Goal: Task Accomplishment & Management: Manage account settings

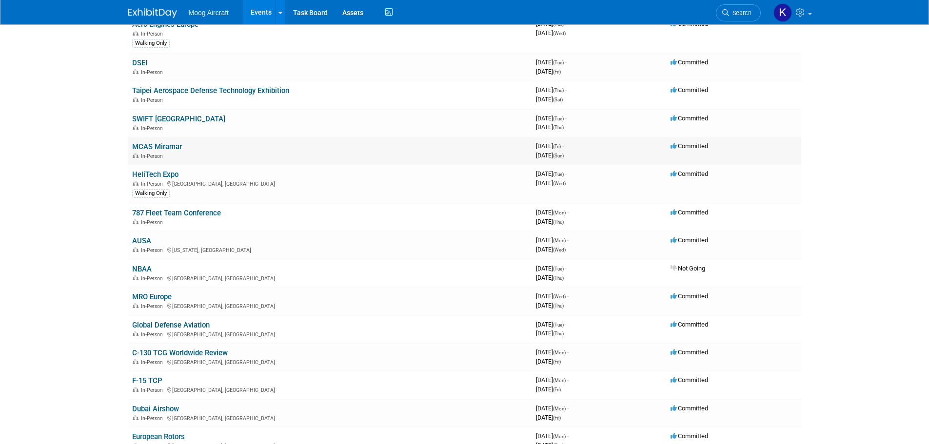
scroll to position [146, 0]
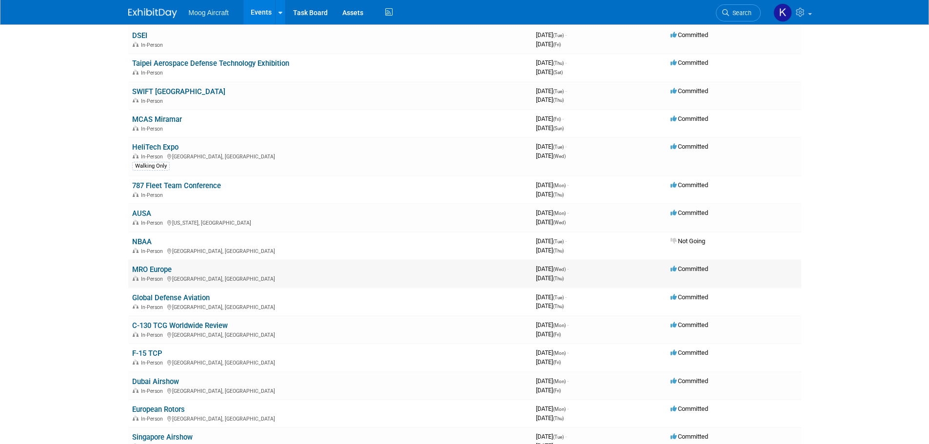
click at [162, 263] on td "MRO Europe In-Person [GEOGRAPHIC_DATA], [GEOGRAPHIC_DATA]" at bounding box center [330, 274] width 404 height 28
click at [162, 268] on link "MRO Europe" at bounding box center [152, 269] width 40 height 9
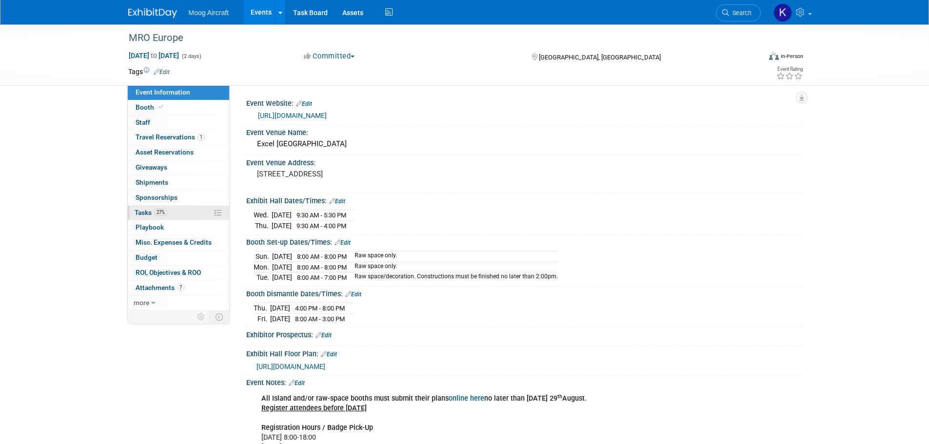
click at [139, 210] on span "Tasks 27%" at bounding box center [151, 213] width 33 height 8
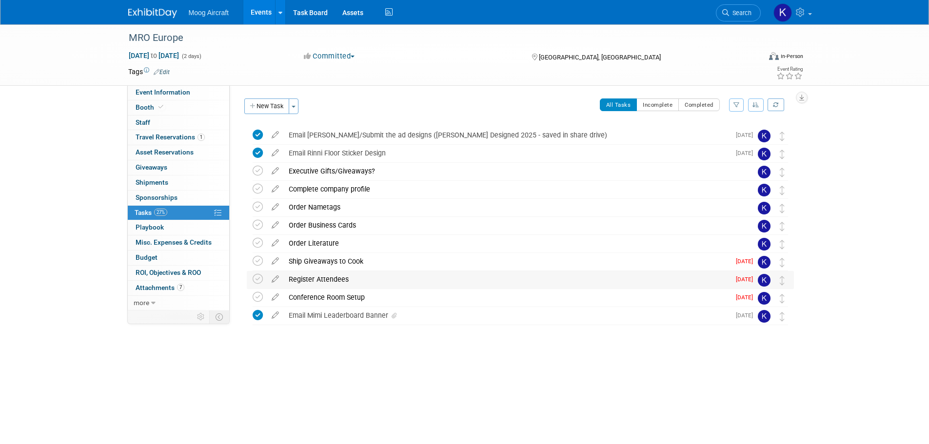
click at [322, 282] on div "Register Attendees" at bounding box center [507, 279] width 446 height 17
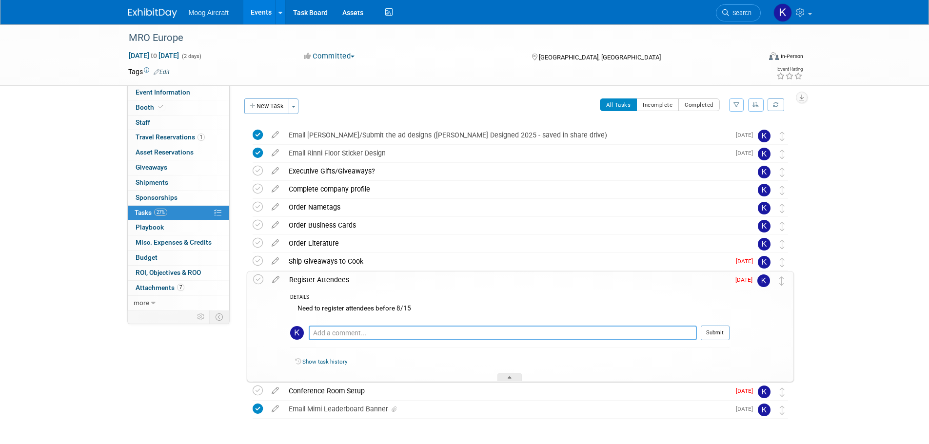
click at [367, 333] on textarea at bounding box center [503, 333] width 388 height 15
paste textarea "Lisa Domanowski-de Jong Brent Myers JP Rieuf Pat McEvoy Mark Beaumont Marc Zabo…"
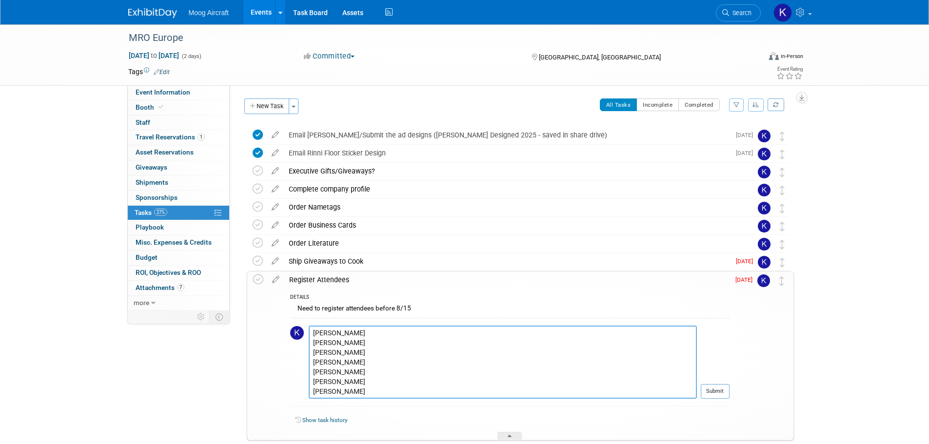
scroll to position [78, 0]
type textarea "Lisa Domanowski-de Jong Brent Myers JP Rieuf Pat McEvoy Mark Beaumont Marc Zabo…"
click at [714, 395] on button "Submit" at bounding box center [715, 391] width 29 height 15
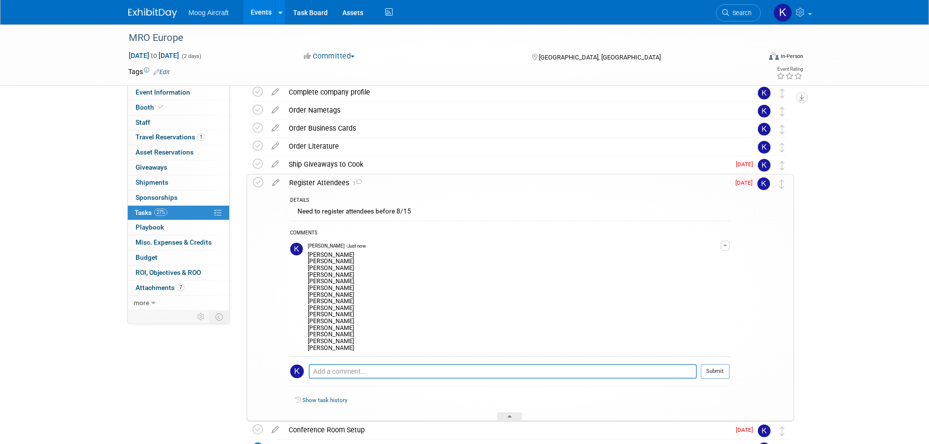
scroll to position [98, 0]
click at [341, 146] on div "Order Literature" at bounding box center [511, 146] width 455 height 17
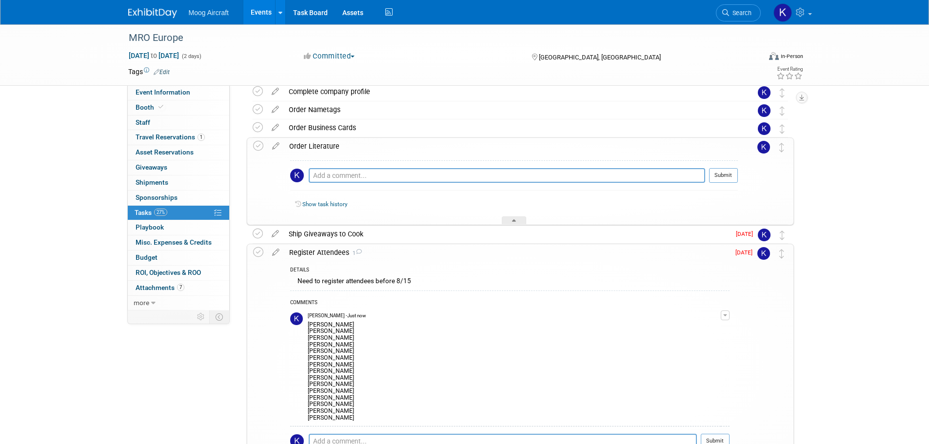
click at [343, 145] on div "Order Literature" at bounding box center [511, 146] width 454 height 17
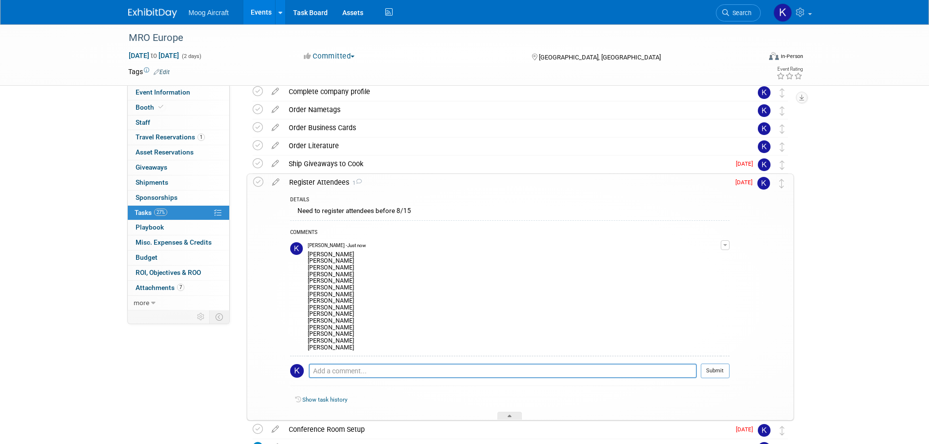
click at [313, 177] on div "Register Attendees 1" at bounding box center [506, 182] width 445 height 17
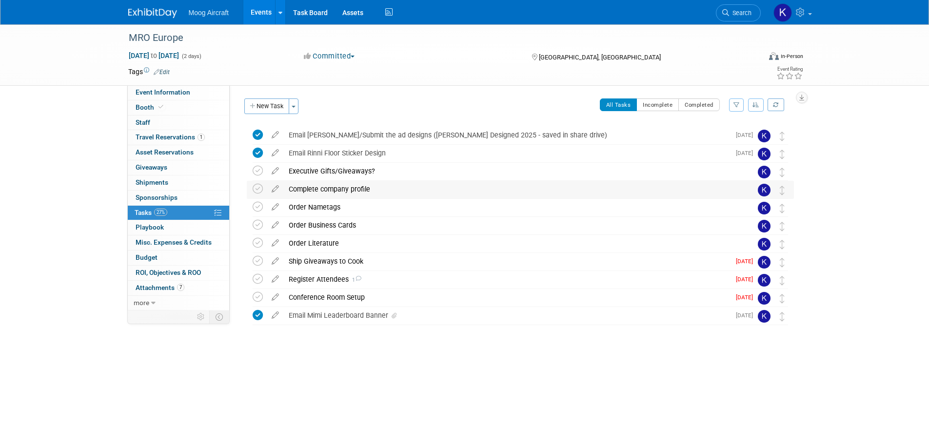
scroll to position [0, 0]
click at [261, 225] on icon at bounding box center [258, 225] width 10 height 10
click at [277, 223] on icon at bounding box center [275, 223] width 17 height 12
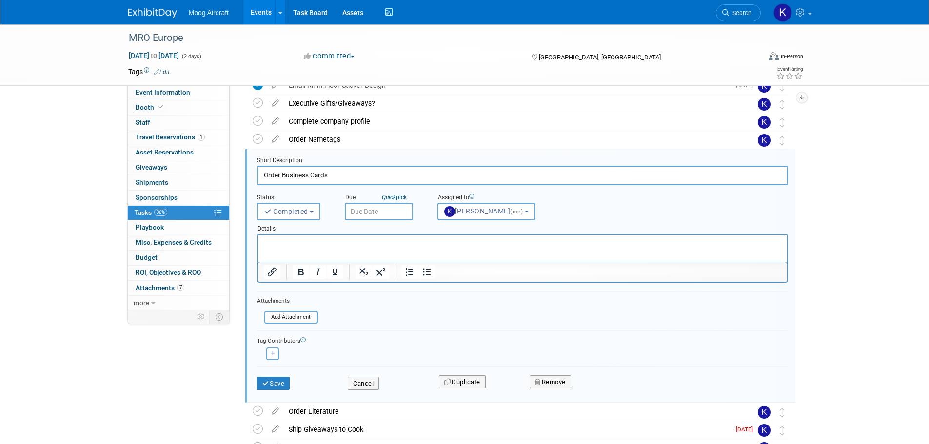
scroll to position [74, 0]
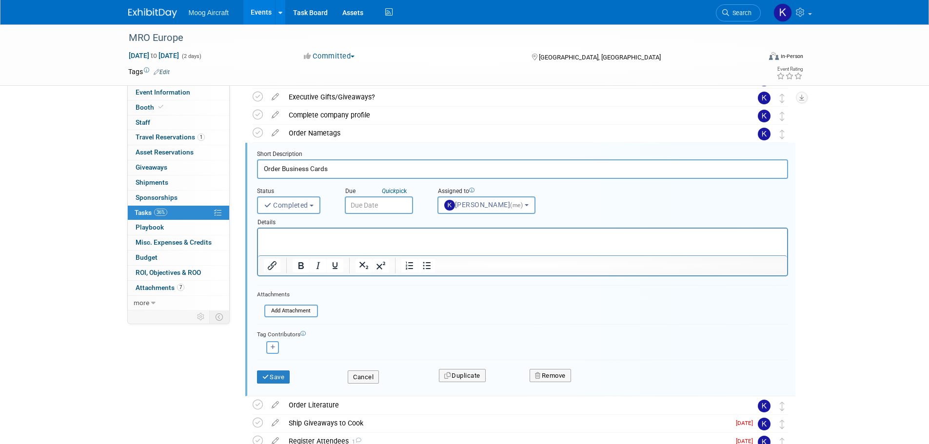
click at [324, 234] on p "Rich Text Area. Press ALT-0 for help." at bounding box center [522, 237] width 518 height 9
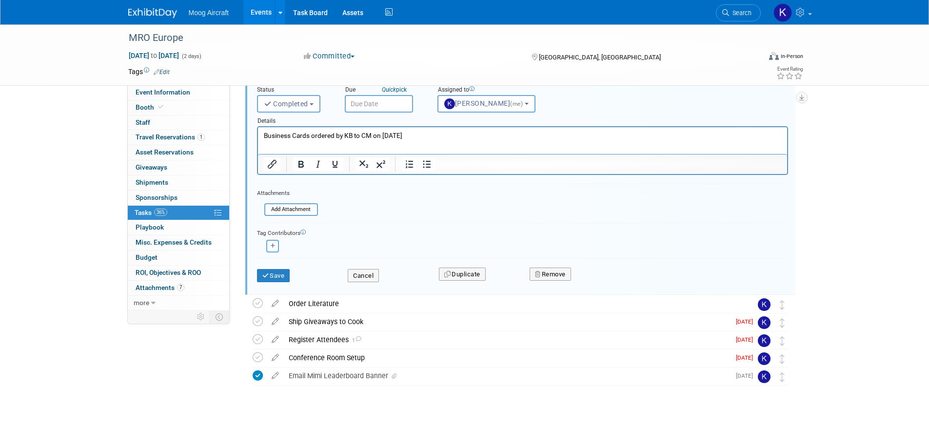
scroll to position [177, 0]
click at [277, 270] on button "Save" at bounding box center [273, 275] width 33 height 14
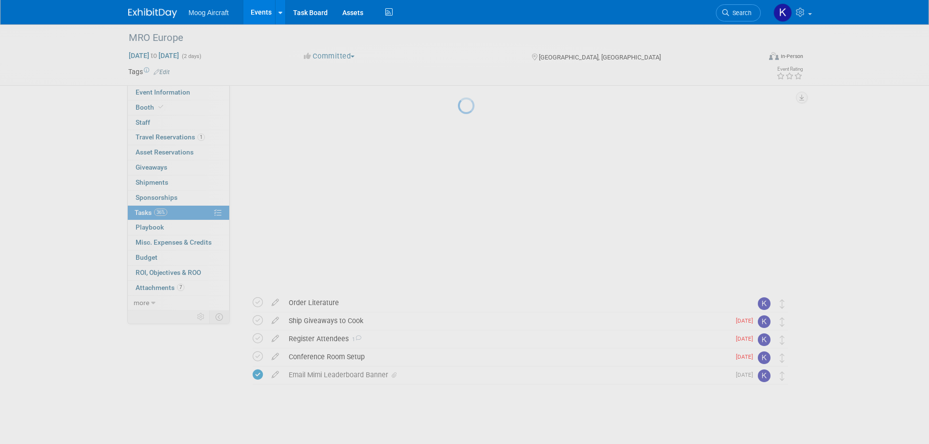
scroll to position [0, 0]
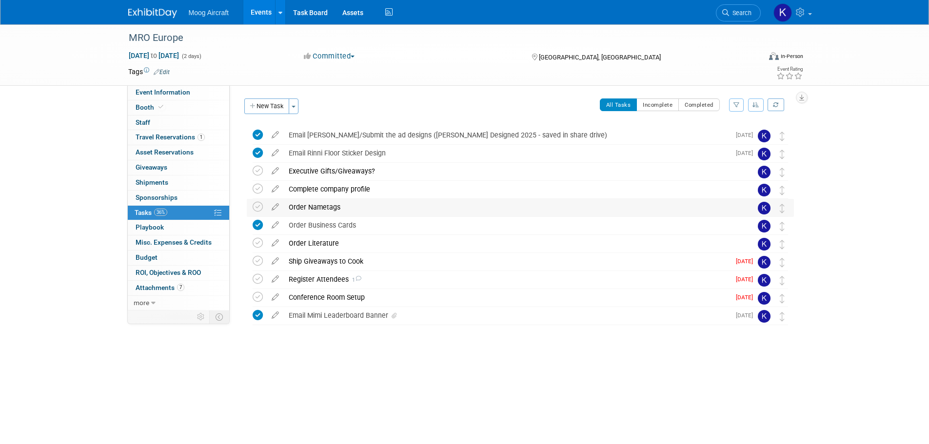
click at [295, 209] on div "Order Nametags" at bounding box center [511, 207] width 455 height 17
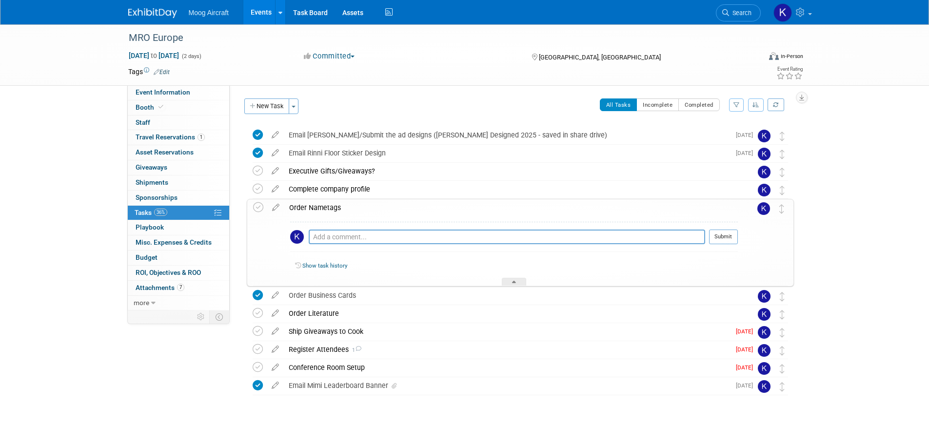
click at [304, 205] on div "Order Nametags" at bounding box center [511, 207] width 454 height 17
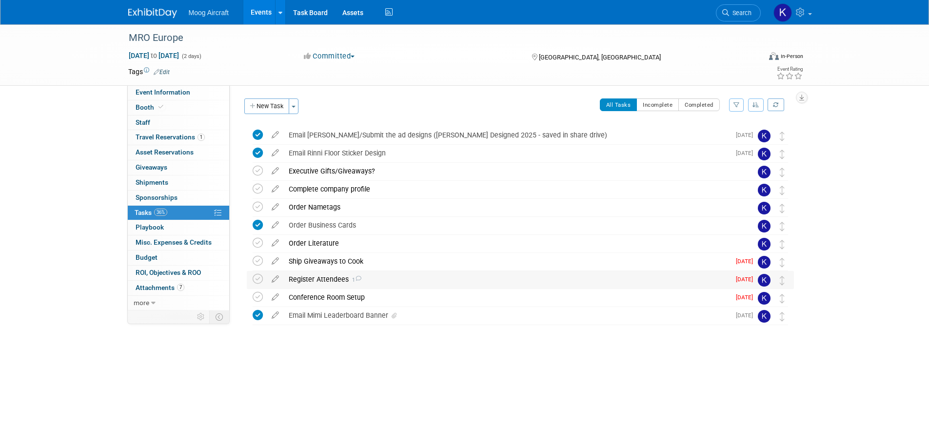
click at [325, 278] on div "Register Attendees 1" at bounding box center [507, 279] width 446 height 17
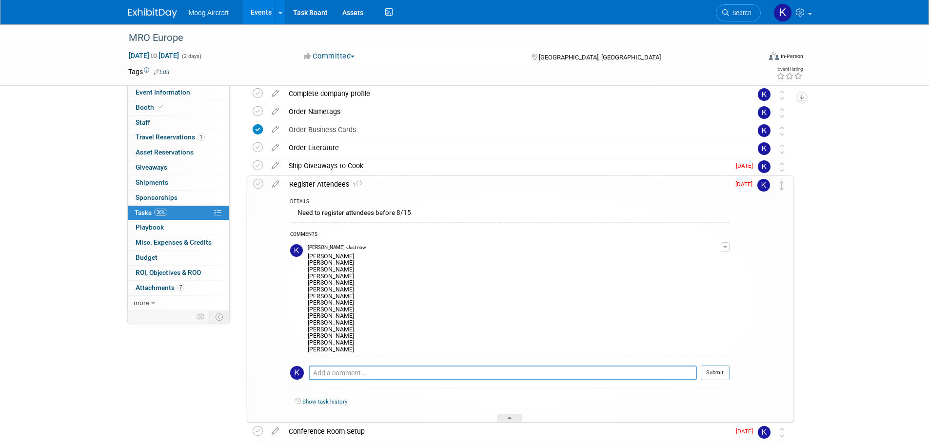
scroll to position [98, 0]
drag, startPoint x: 348, startPoint y: 349, endPoint x: 308, endPoint y: 256, distance: 101.6
click at [308, 256] on div "Lisa Domanowski-de Jong Brent Myers JP Rieuf Pat McEvoy Mark Beaumont Marc Zabo…" at bounding box center [514, 300] width 413 height 102
copy div "Lisa Domanowski-de Jong Brent Myers JP Rieuf Pat McEvoy Mark Beaumont Marc Zabo…"
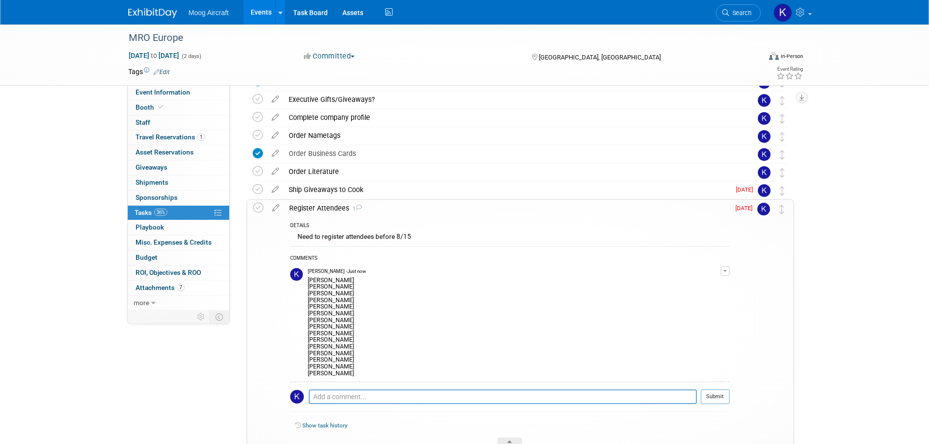
scroll to position [49, 0]
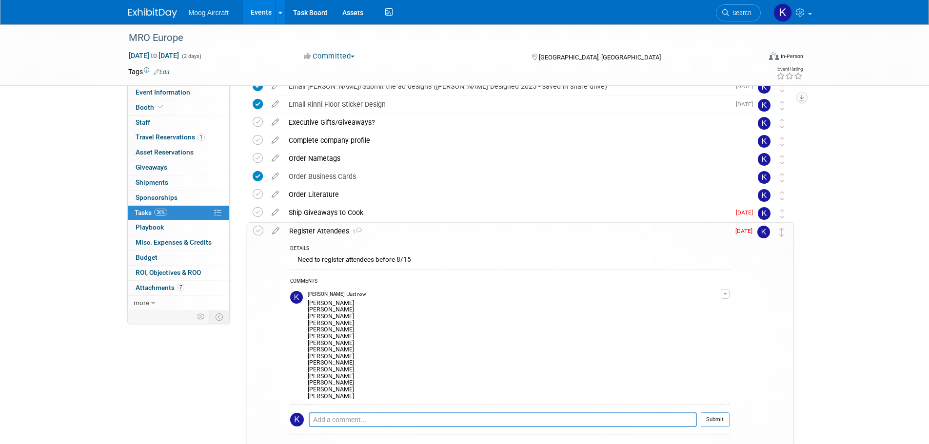
click at [331, 230] on div "Register Attendees 1" at bounding box center [506, 231] width 445 height 17
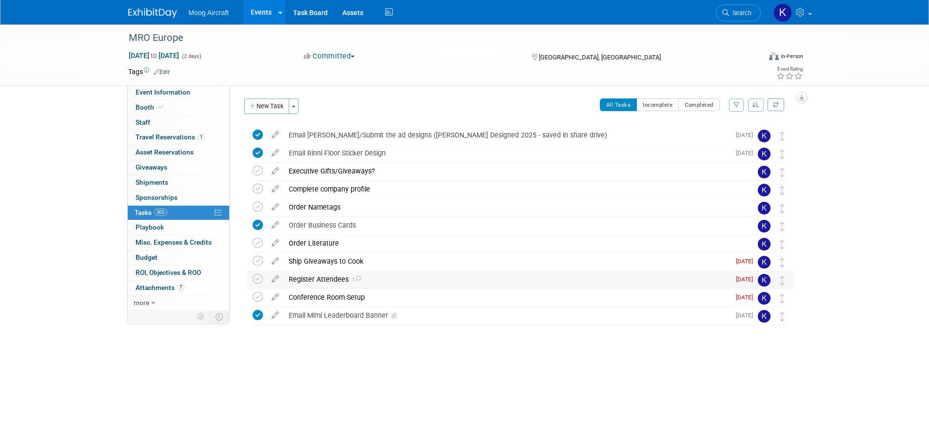
scroll to position [0, 0]
click at [326, 203] on div "Order Nametags" at bounding box center [511, 207] width 455 height 17
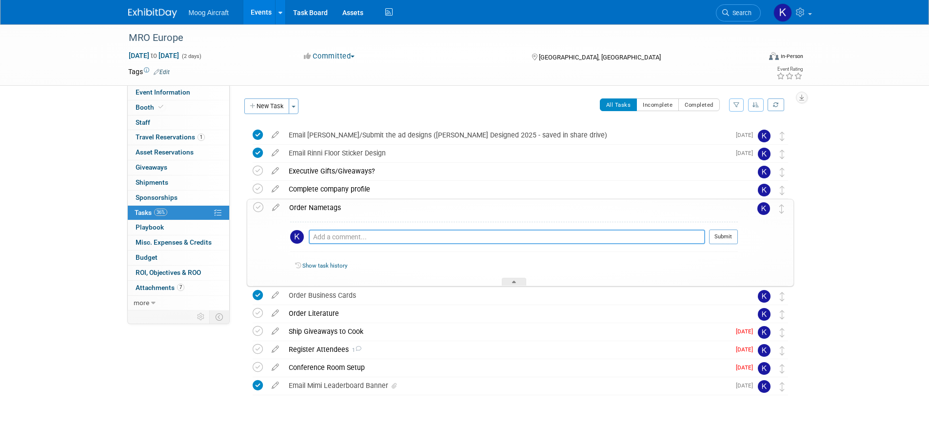
click at [329, 237] on textarea at bounding box center [507, 237] width 396 height 15
paste textarea "Lisa Domanowski-de Jong Brent Myers JP Rieuf Pat McEvoy Mark Beaumont Marc Zabo…"
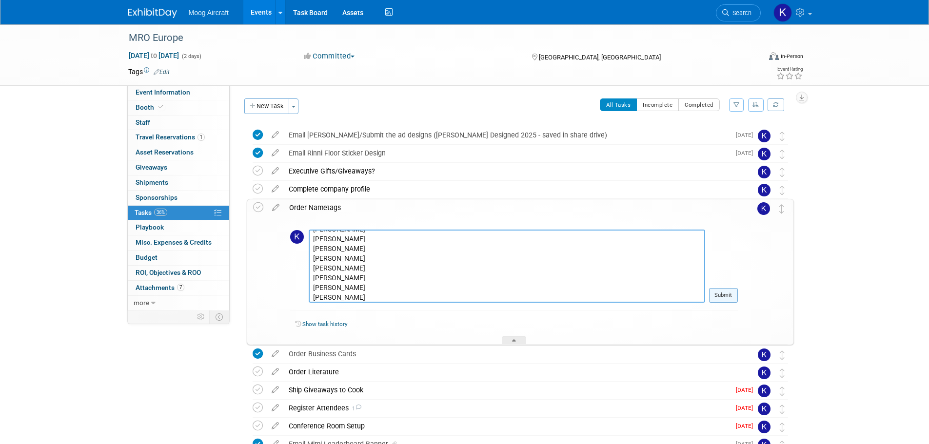
type textarea "Lisa Domanowski-de Jong Brent Myers JP Rieuf Pat McEvoy Mark Beaumont Marc Zabo…"
click at [719, 298] on button "Submit" at bounding box center [723, 295] width 29 height 15
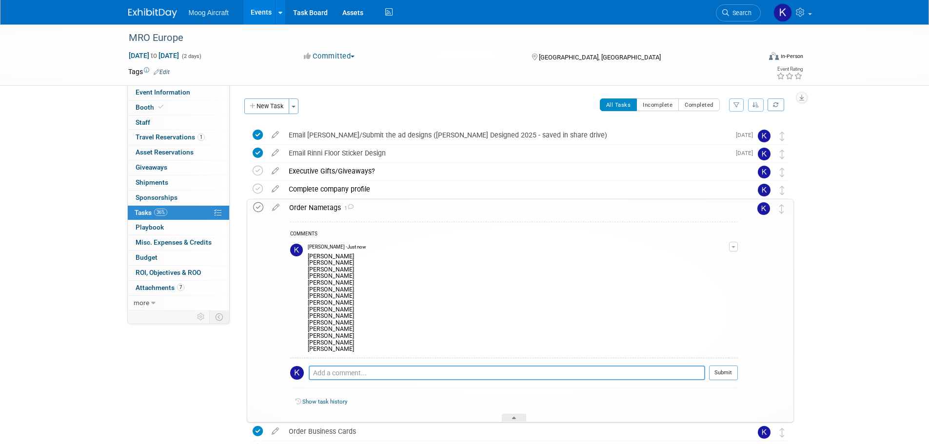
click at [262, 210] on icon at bounding box center [258, 207] width 10 height 10
click at [350, 367] on textarea at bounding box center [507, 373] width 396 height 15
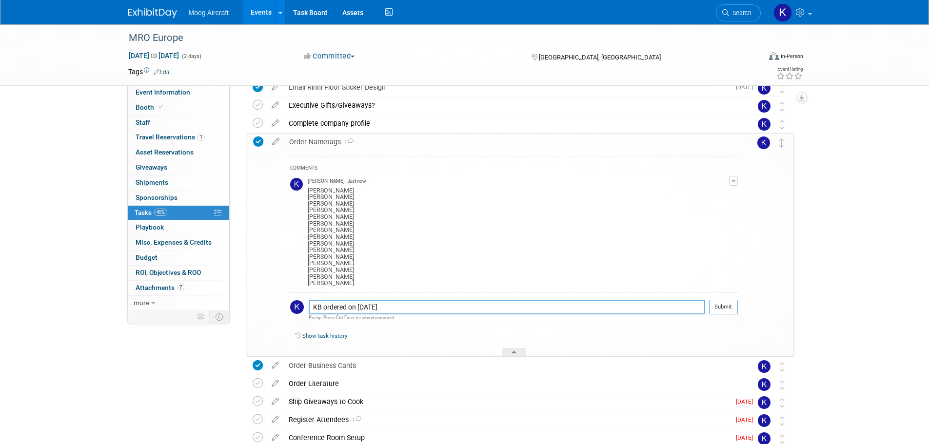
scroll to position [146, 0]
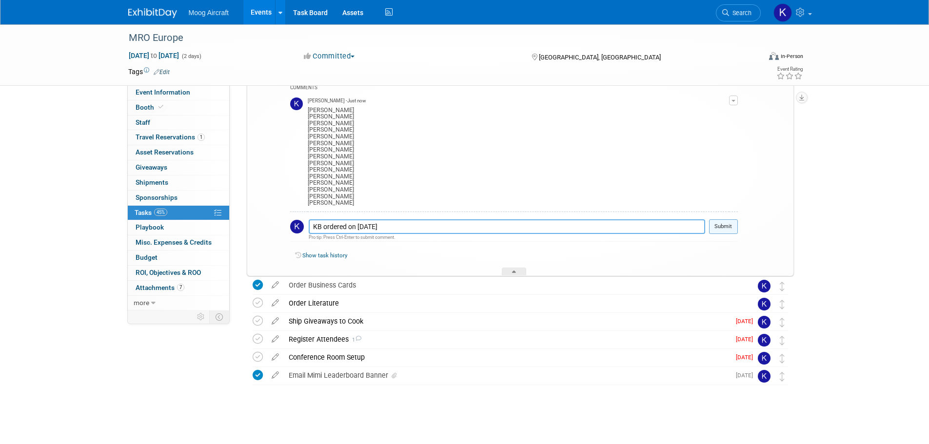
type textarea "KB ordered on 8/24/2025"
click at [730, 227] on button "Submit" at bounding box center [723, 226] width 29 height 15
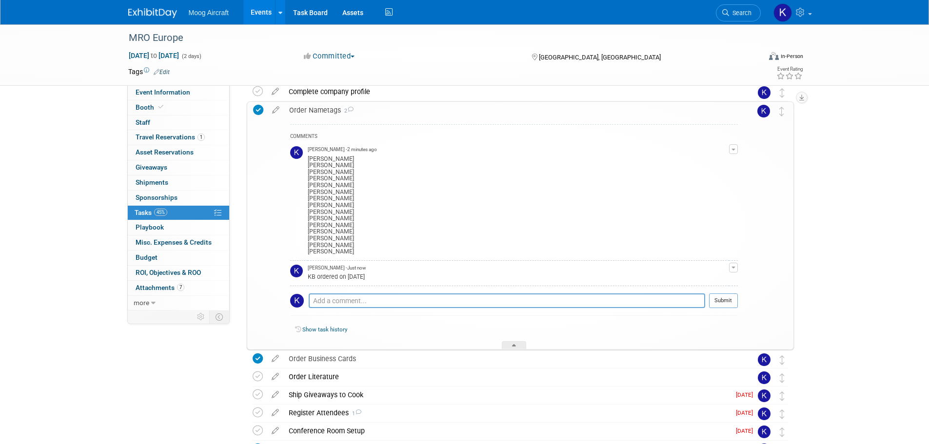
scroll to position [49, 0]
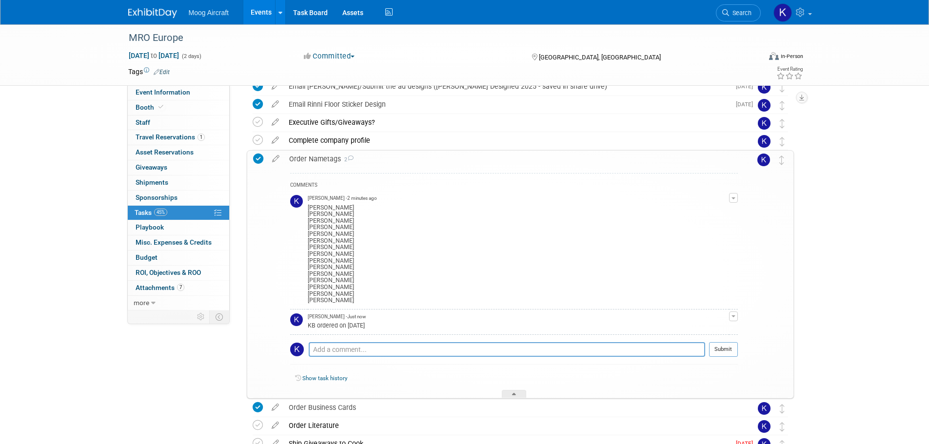
click at [325, 158] on div "Order Nametags 2" at bounding box center [511, 159] width 454 height 17
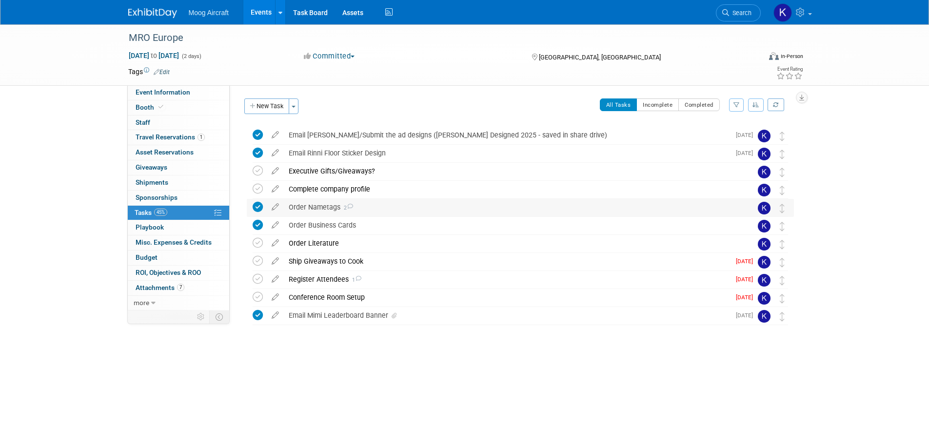
scroll to position [0, 0]
click at [325, 240] on div "Order Literature" at bounding box center [511, 243] width 455 height 17
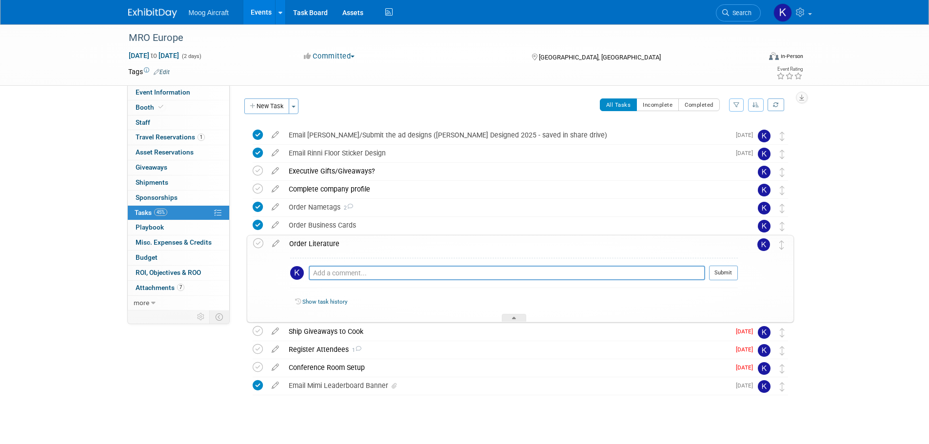
click at [325, 240] on div "Order Literature" at bounding box center [511, 244] width 454 height 17
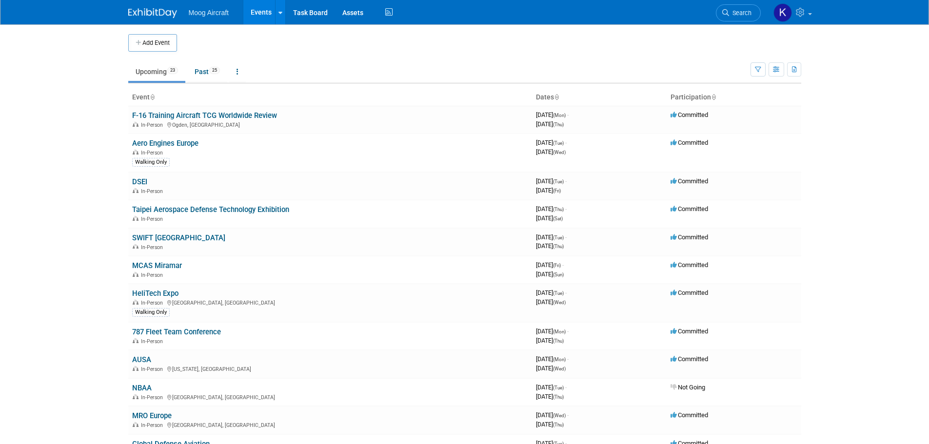
click at [375, 57] on td "Upcoming 23 Past 25 All Events 48 Past and Upcoming Grouped Annually Events gro…" at bounding box center [439, 68] width 622 height 32
